Goal: Submit feedback/report problem: Submit feedback/report problem

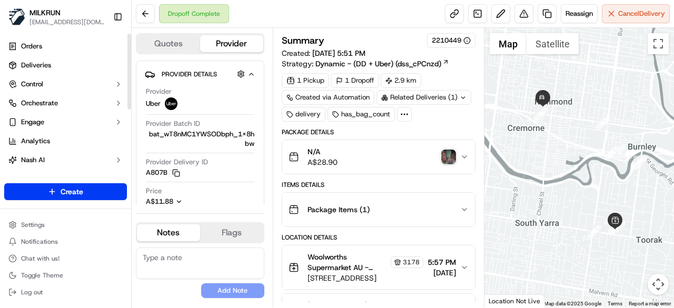
click at [451, 154] on img "button" at bounding box center [449, 157] width 15 height 15
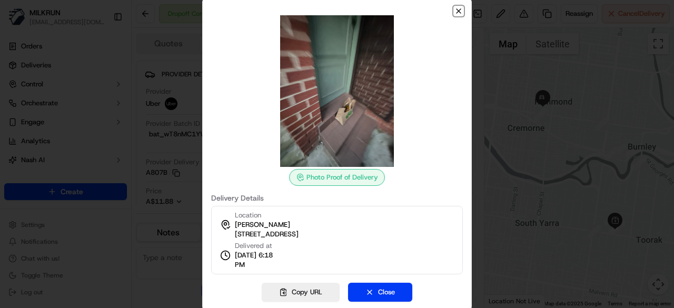
click at [460, 13] on icon "button" at bounding box center [459, 11] width 8 height 8
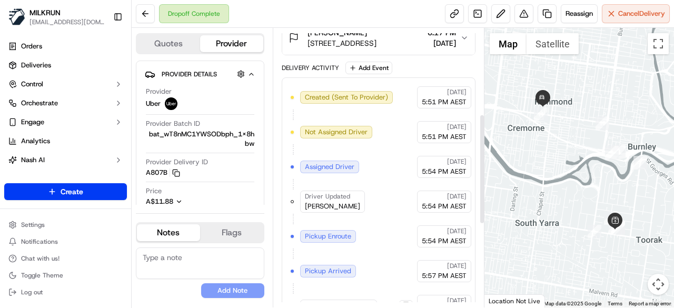
scroll to position [218, 0]
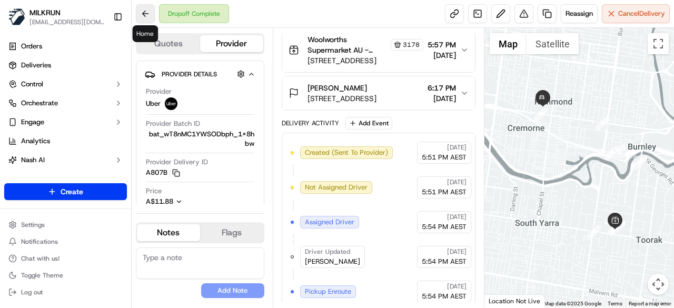
click at [148, 18] on button at bounding box center [145, 13] width 19 height 19
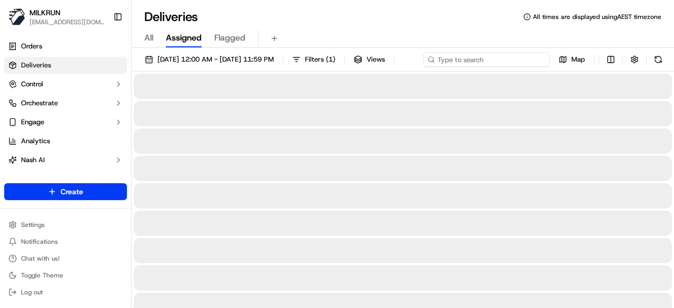
click at [494, 63] on input at bounding box center [487, 59] width 126 height 15
paste input "XIAO Z."
type input "XIAO Z."
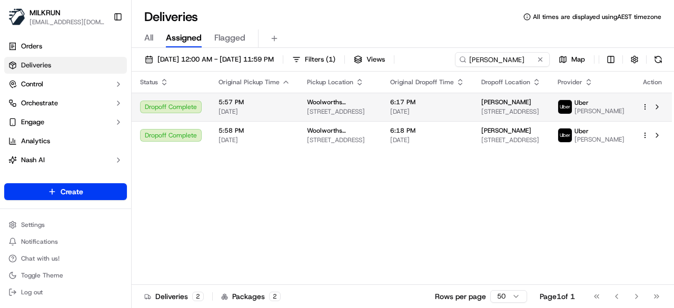
drag, startPoint x: 533, startPoint y: 121, endPoint x: 501, endPoint y: 126, distance: 32.5
click at [501, 121] on td "maya OSullivan 15 Waverley St, Richmond, VIC 3121, AU" at bounding box center [511, 107] width 76 height 28
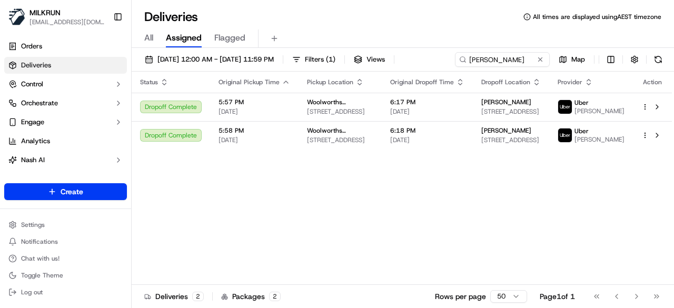
click at [506, 172] on div "Status Original Pickup Time Pickup Location Original Dropoff Time Dropoff Locat…" at bounding box center [402, 178] width 541 height 213
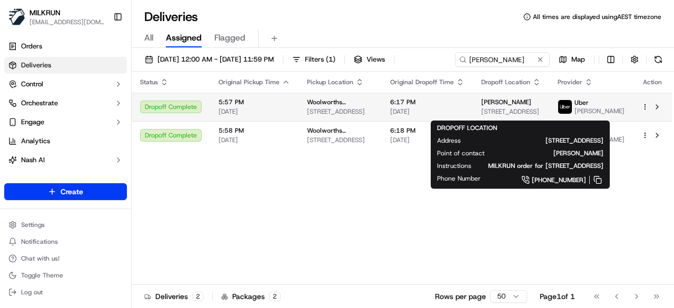
drag, startPoint x: 535, startPoint y: 104, endPoint x: 493, endPoint y: 105, distance: 42.7
click at [493, 105] on span "maya OSullivan" at bounding box center [507, 102] width 50 height 8
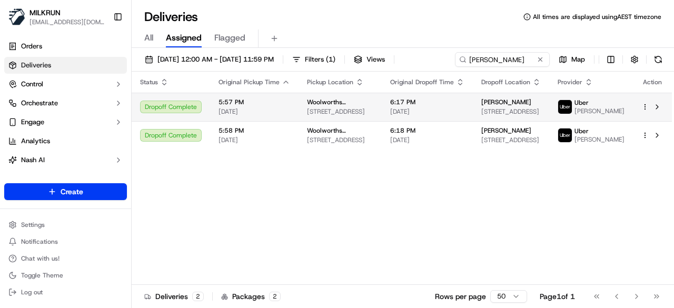
copy span "maya OSullivan"
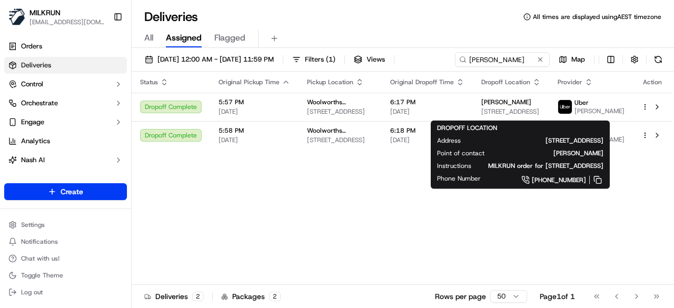
click at [356, 181] on div "Status Original Pickup Time Pickup Location Original Dropoff Time Dropoff Locat…" at bounding box center [402, 178] width 541 height 213
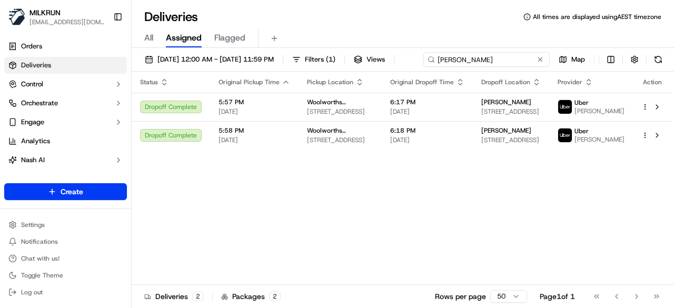
click at [506, 61] on div "21/09/2025 12:00 AM - 21/09/2025 11:59 PM Filters ( 1 ) Views XIAO Z. Map" at bounding box center [403, 61] width 543 height 19
drag, startPoint x: 193, startPoint y: 81, endPoint x: 134, endPoint y: 89, distance: 59.6
click at [134, 72] on div "21/09/2025 12:00 AM - 21/09/2025 11:59 PM Filters ( 1 ) Views XIAO Z. Map" at bounding box center [403, 61] width 543 height 19
click at [277, 227] on div "Status Original Pickup Time Pickup Location Original Dropoff Time Dropoff Locat…" at bounding box center [402, 178] width 541 height 213
click at [511, 61] on div "21/09/2025 12:00 AM - 21/09/2025 11:59 PM Filters ( 1 ) Views XIAO Z. Map" at bounding box center [403, 61] width 543 height 19
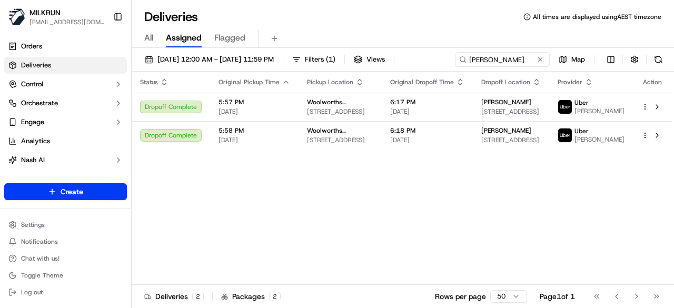
click at [467, 244] on div "Status Original Pickup Time Pickup Location Original Dropoff Time Dropoff Locat…" at bounding box center [402, 178] width 541 height 213
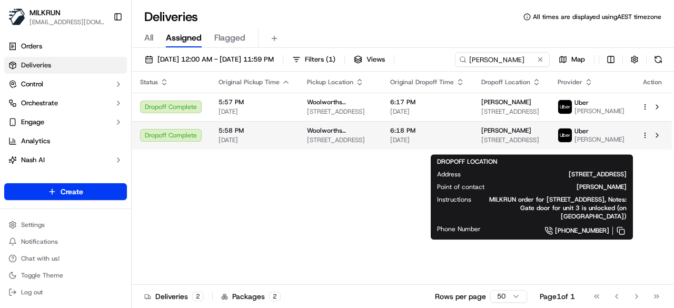
drag, startPoint x: 547, startPoint y: 132, endPoint x: 491, endPoint y: 139, distance: 56.3
click at [491, 139] on td "Rebecca Mallaby 3/205 Barkly Ave, Burnley, VIC 3121, AU" at bounding box center [511, 135] width 76 height 28
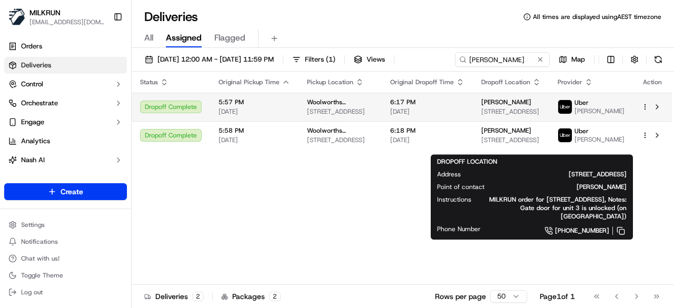
copy span "Rebecca Mallaby"
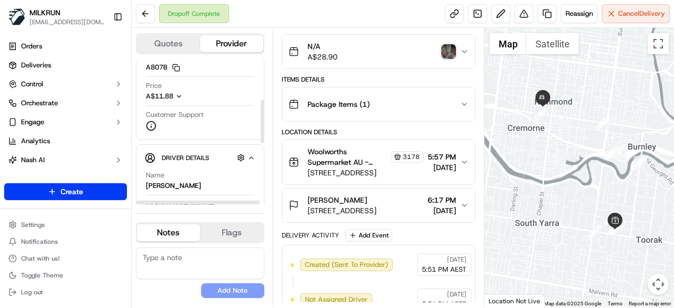
scroll to position [158, 0]
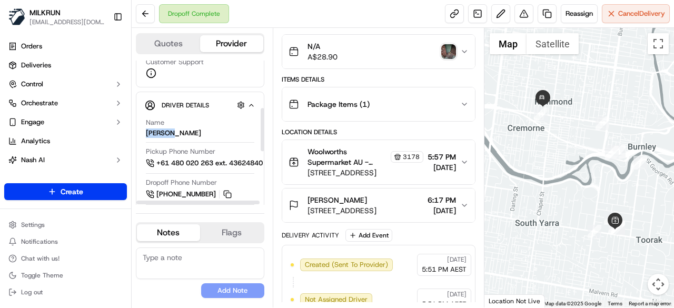
drag, startPoint x: 178, startPoint y: 130, endPoint x: 140, endPoint y: 136, distance: 38.4
click at [140, 136] on div "Driver Details Hidden ( 5 ) Name XIAO Z. Pickup Phone Number +61 480 020 263 ex…" at bounding box center [200, 237] width 129 height 291
copy div "XIAO Z."
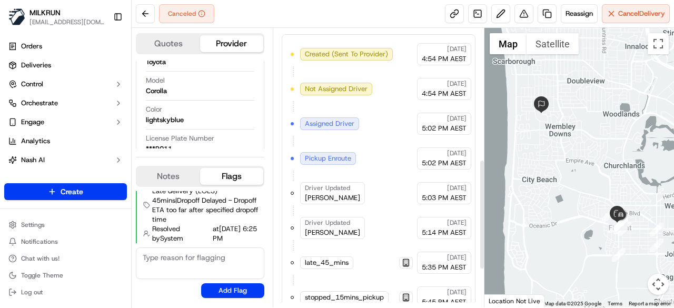
scroll to position [429, 0]
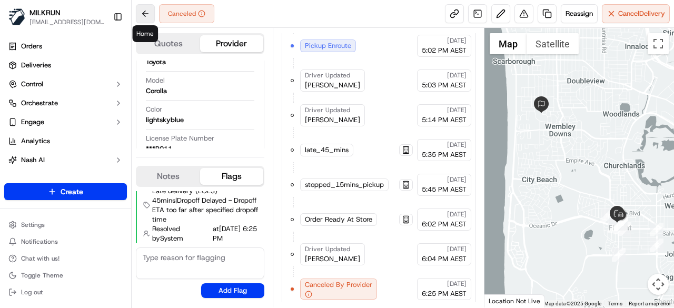
click at [146, 15] on button at bounding box center [145, 13] width 19 height 19
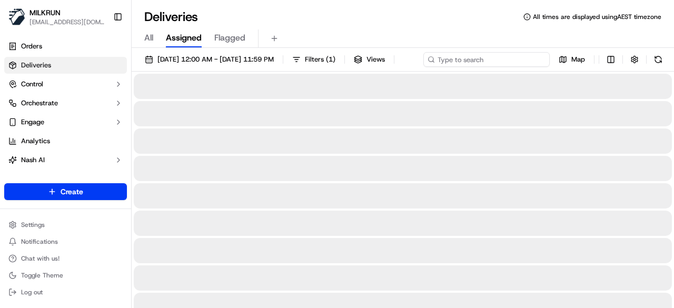
click at [506, 57] on div "21/09/2025 12:00 AM - 21/09/2025 11:59 PM Filters ( 1 ) Views Map" at bounding box center [403, 61] width 543 height 19
paste input "[PERSON_NAME]"
type input "[PERSON_NAME]"
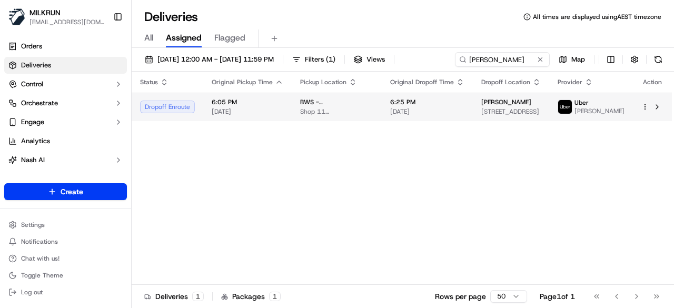
click at [439, 130] on body "MILKRUN kperera1@woolworths.com.au Toggle Sidebar Orders Deliveries Control Orc…" at bounding box center [337, 154] width 674 height 308
click at [515, 114] on span "26a Sky Royal Terrace, Burleigh Heads, QLD 4220, AU" at bounding box center [512, 111] width 60 height 8
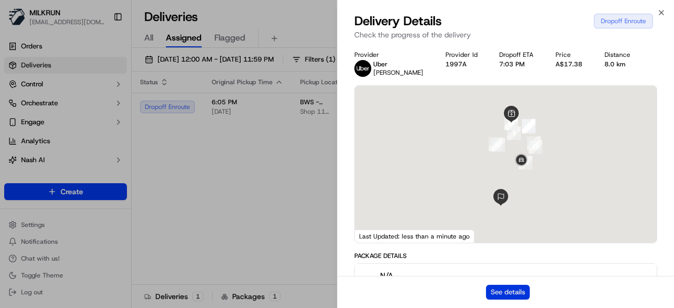
click at [516, 294] on button "See details" at bounding box center [508, 292] width 44 height 15
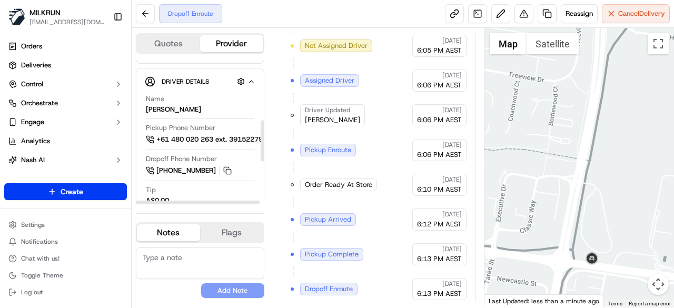
scroll to position [211, 19]
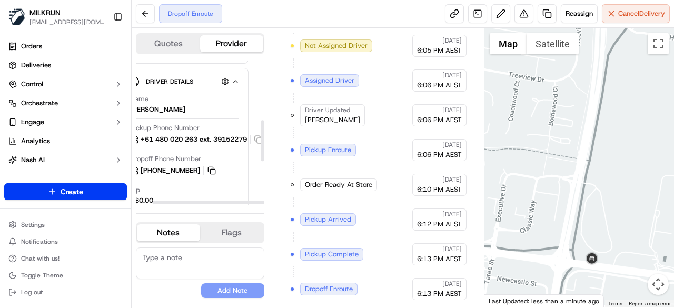
drag, startPoint x: 201, startPoint y: 203, endPoint x: 271, endPoint y: 199, distance: 69.7
click at [271, 201] on div at bounding box center [214, 203] width 123 height 4
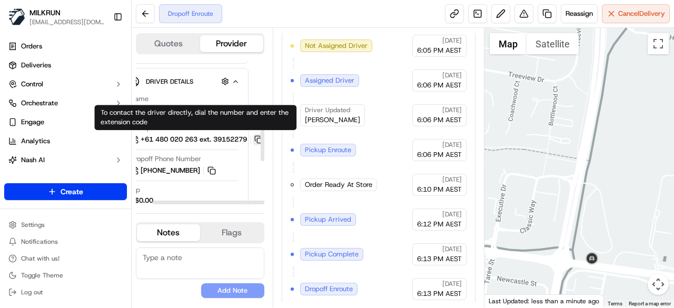
click at [256, 139] on button at bounding box center [259, 140] width 12 height 12
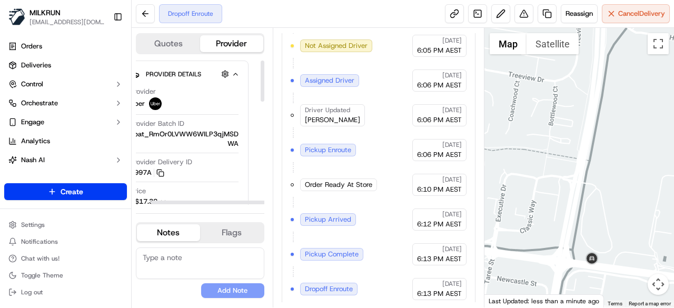
scroll to position [0, 0]
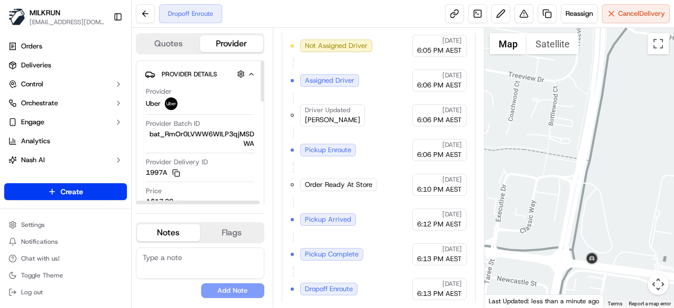
drag, startPoint x: 223, startPoint y: 201, endPoint x: 181, endPoint y: 198, distance: 42.3
click at [184, 204] on div at bounding box center [197, 203] width 123 height 4
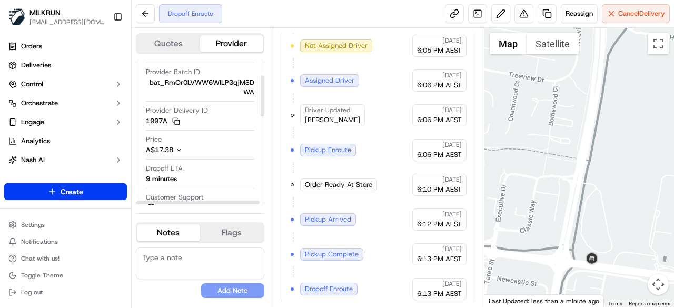
scroll to position [53, 0]
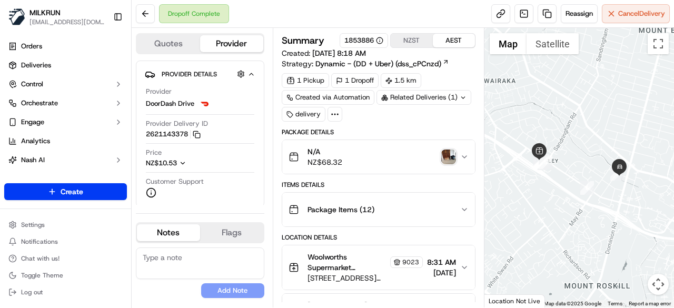
click at [449, 154] on img "button" at bounding box center [449, 157] width 15 height 15
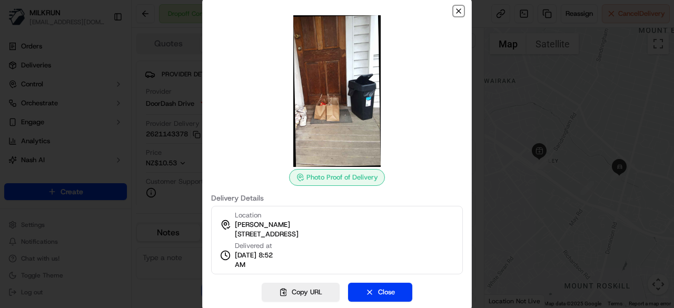
click at [459, 12] on icon "button" at bounding box center [459, 11] width 4 height 4
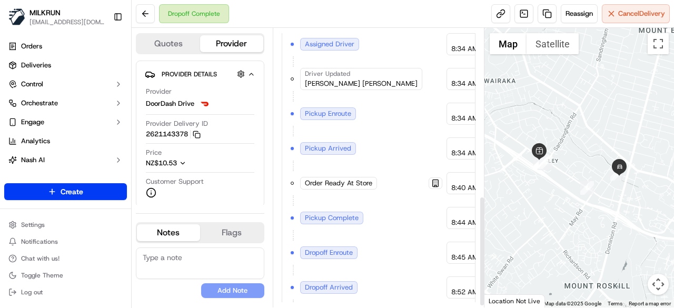
scroll to position [429, 0]
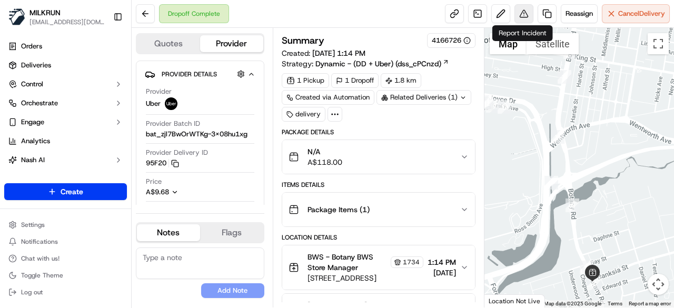
click at [524, 15] on button at bounding box center [524, 13] width 19 height 19
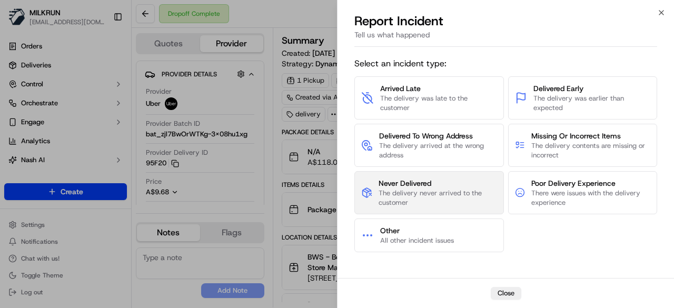
click at [474, 189] on span "The delivery never arrived to the customer" at bounding box center [438, 198] width 118 height 19
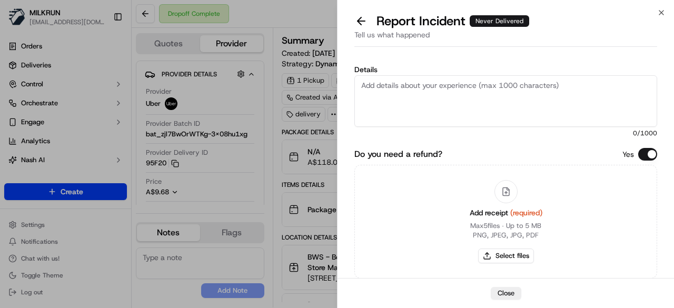
click at [446, 104] on textarea "Details" at bounding box center [506, 101] width 303 height 52
type textarea "Customer did not receive the order."
click at [515, 254] on button "Select files" at bounding box center [506, 256] width 56 height 15
type input "C:\fakepath\69.png"
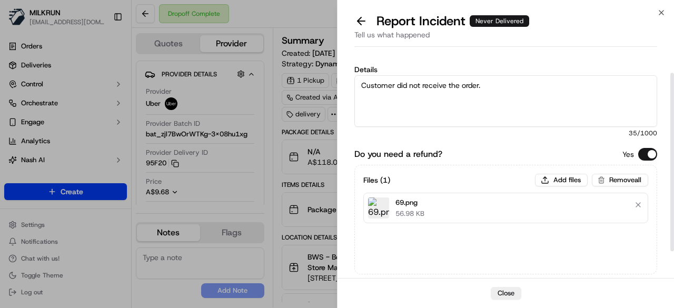
scroll to position [63, 0]
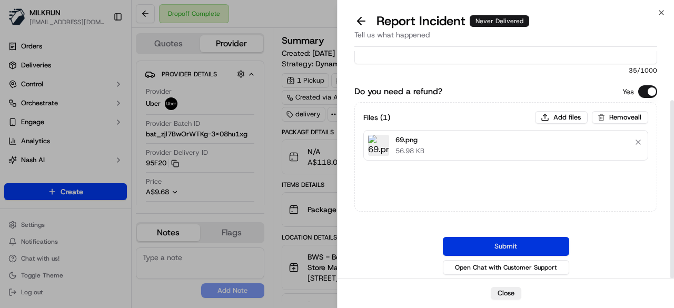
click at [511, 249] on button "Submit" at bounding box center [506, 246] width 126 height 19
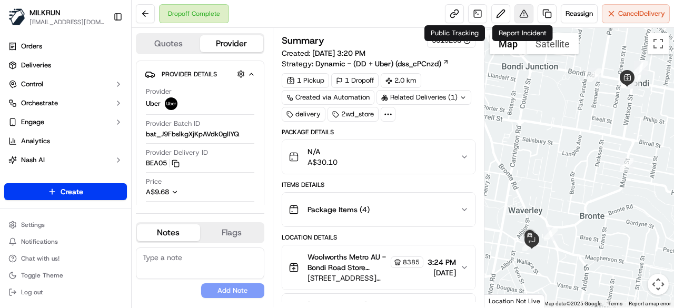
click at [526, 15] on button at bounding box center [524, 13] width 19 height 19
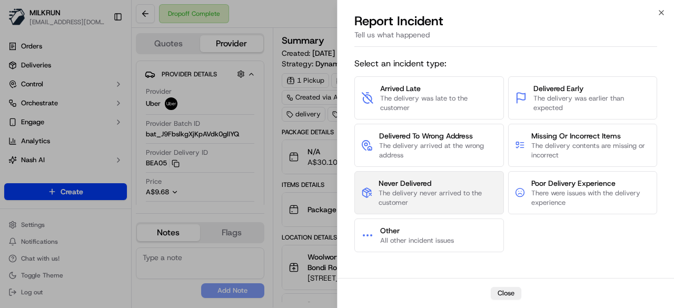
click at [435, 182] on span "Never Delivered" at bounding box center [438, 183] width 118 height 11
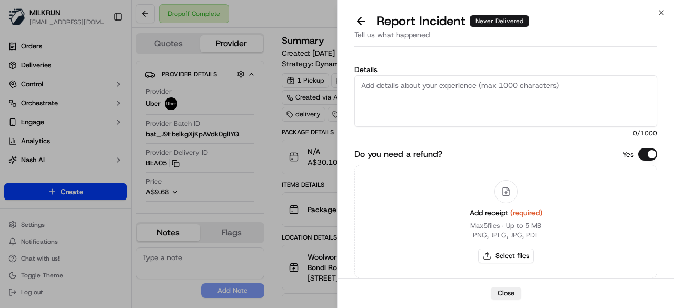
click at [417, 88] on textarea "Details" at bounding box center [506, 101] width 303 height 52
type textarea "Customer did not receive the order"
click at [533, 246] on div "Add receipt (required) Max 5 files ∙ Up to 5 MB PNG, JPEG, JPG, PDF Select files" at bounding box center [507, 222] width 90 height 96
click at [527, 252] on button "Select files" at bounding box center [506, 256] width 56 height 15
type input "C:\fakepath\70.png"
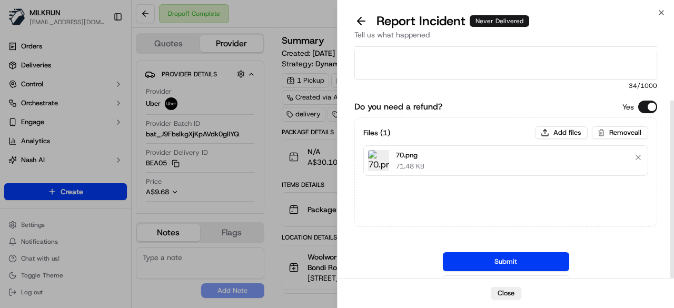
scroll to position [63, 0]
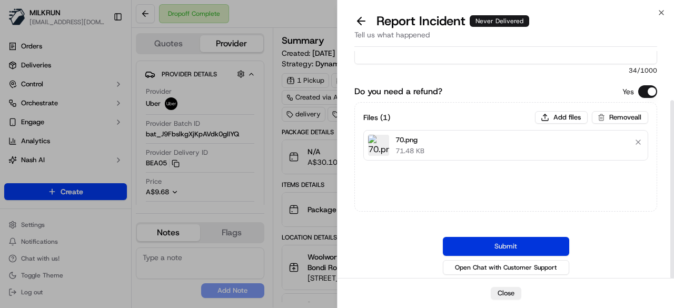
click at [496, 252] on button "Submit" at bounding box center [506, 246] width 126 height 19
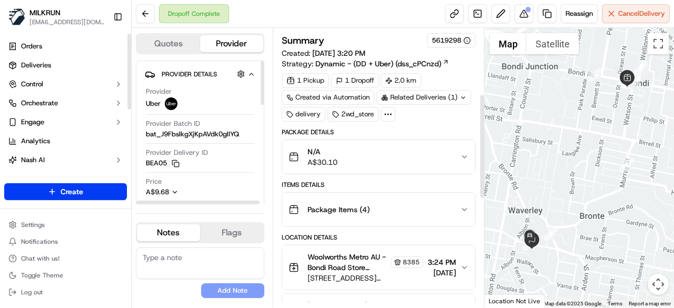
scroll to position [369, 0]
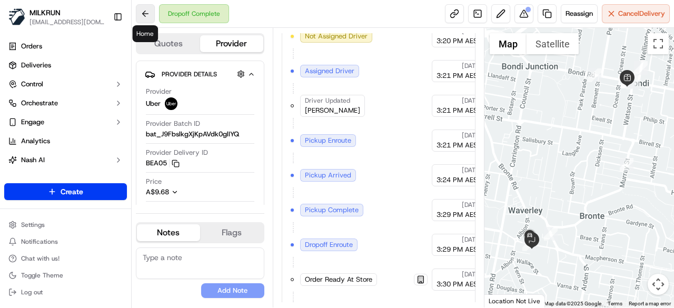
click at [149, 16] on button at bounding box center [145, 13] width 19 height 19
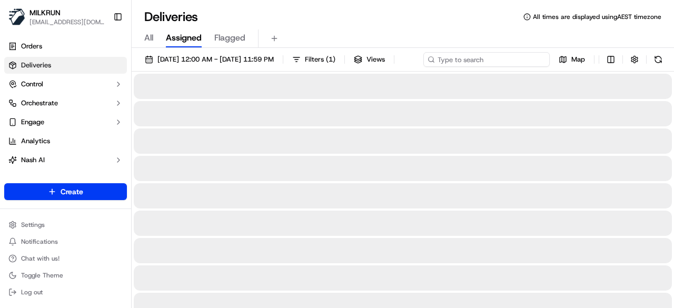
click at [516, 60] on input at bounding box center [487, 59] width 126 height 15
paste input "[PERSON_NAME]"
type input "[PERSON_NAME]"
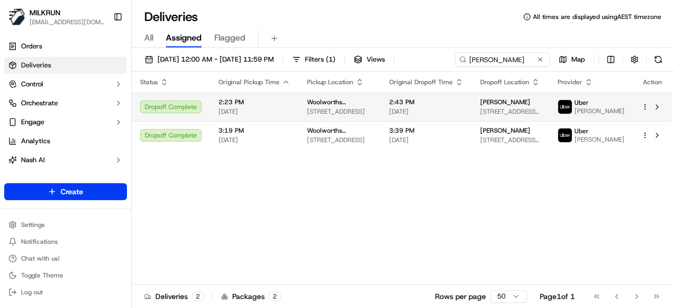
click at [626, 128] on tbody "Dropoff Complete 2:23 PM 21/09/2025 Woolworths Supermarket AU - East Keilor 235…" at bounding box center [402, 121] width 541 height 57
click at [302, 106] on td "Woolworths Supermarket AU - East Keilor 235 Milleara Rd, Keilor East, VIC 3033,…" at bounding box center [340, 107] width 82 height 28
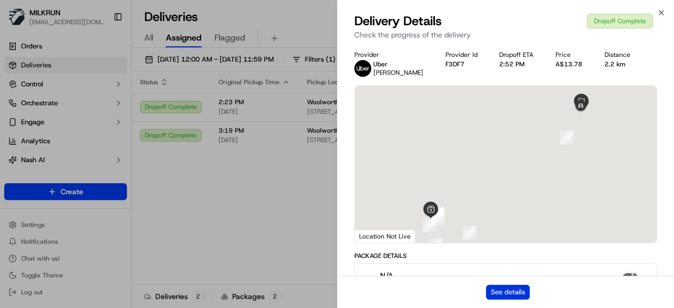
click at [515, 289] on button "See details" at bounding box center [508, 292] width 44 height 15
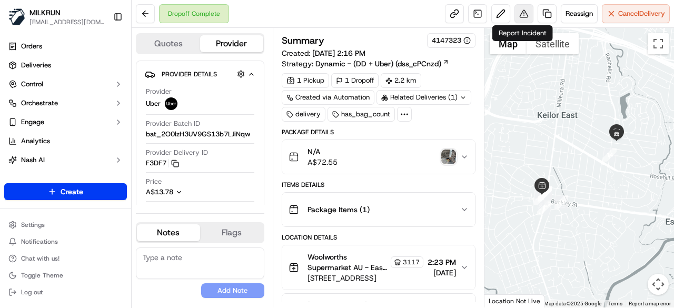
click at [527, 16] on button at bounding box center [524, 13] width 19 height 19
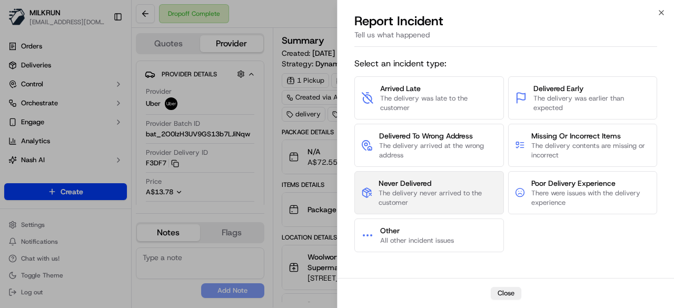
click at [456, 189] on span "The delivery never arrived to the customer" at bounding box center [438, 198] width 118 height 19
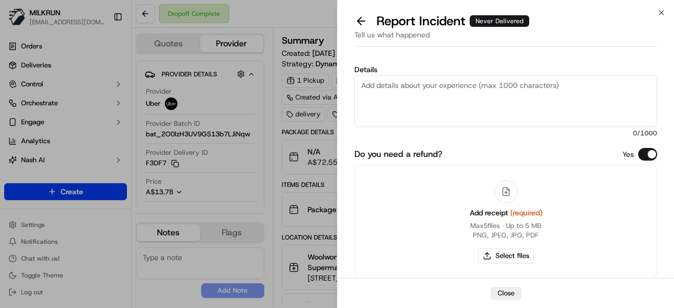
click at [405, 88] on textarea "Details" at bounding box center [506, 101] width 303 height 52
type textarea "Customer did not receive the order."
click at [502, 260] on button "Select files" at bounding box center [506, 256] width 56 height 15
type input "C:\fakepath\71.png"
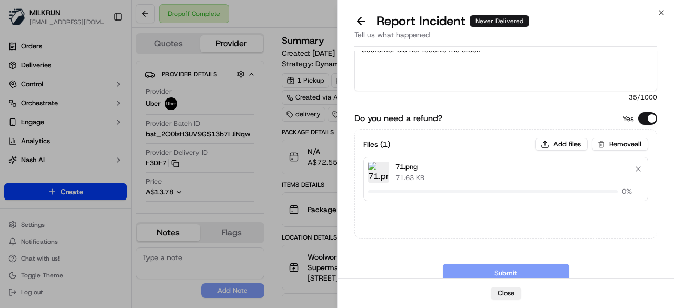
scroll to position [63, 0]
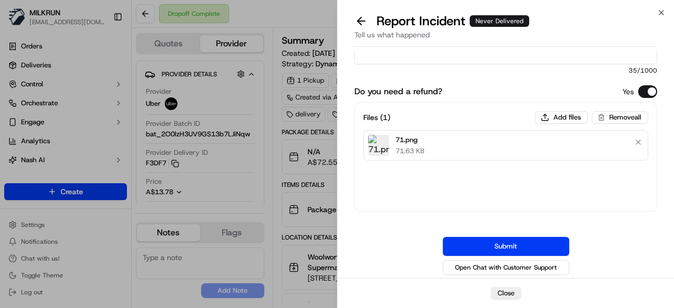
click at [498, 244] on button "Submit" at bounding box center [506, 246] width 126 height 19
